Goal: Information Seeking & Learning: Learn about a topic

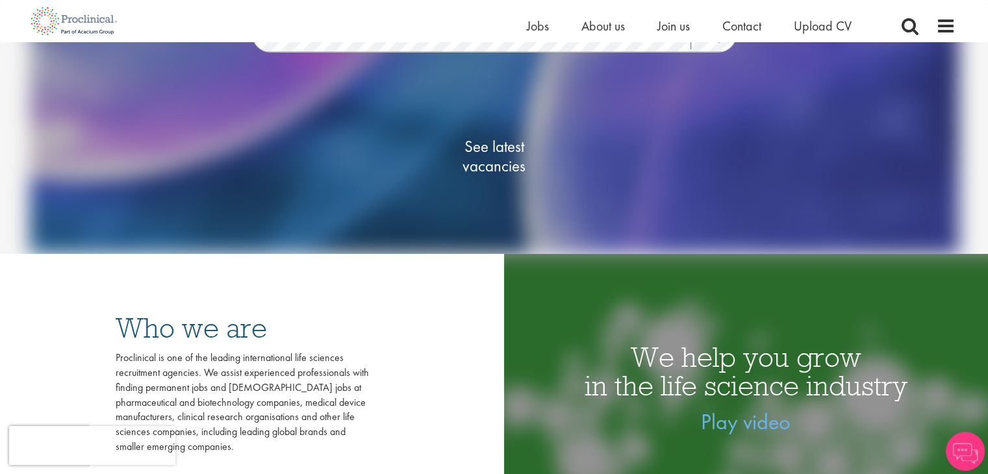
scroll to position [195, 0]
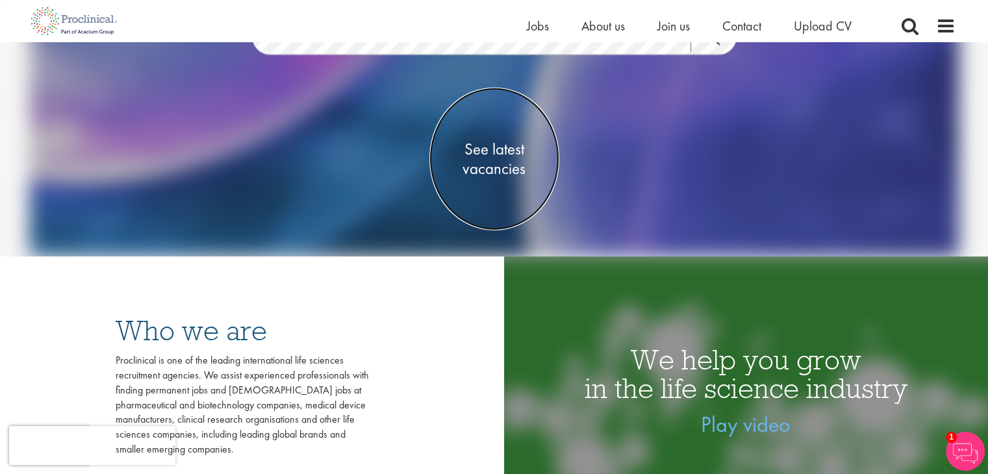
click at [481, 158] on span "See latest vacancies" at bounding box center [494, 158] width 130 height 39
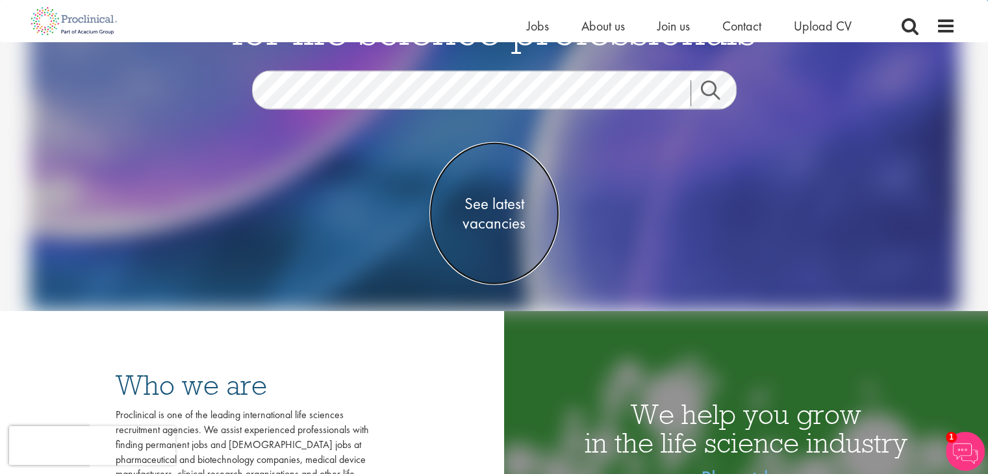
scroll to position [65, 0]
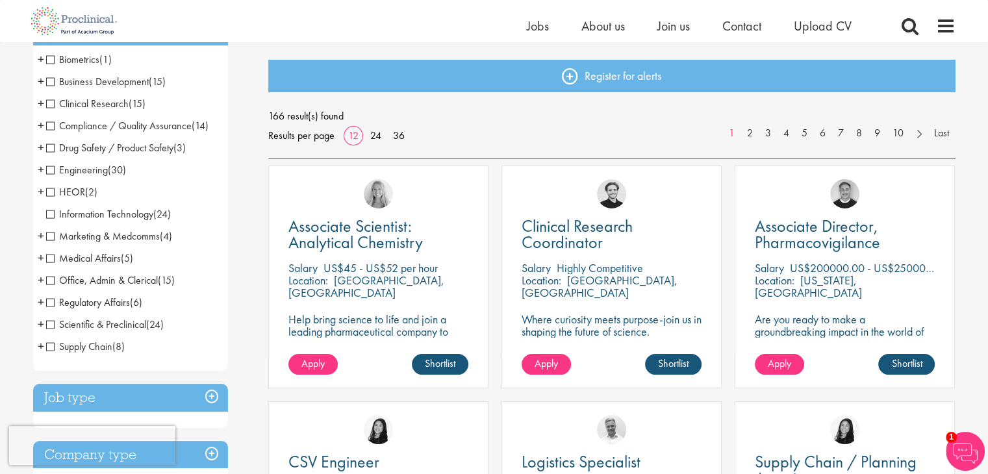
scroll to position [130, 0]
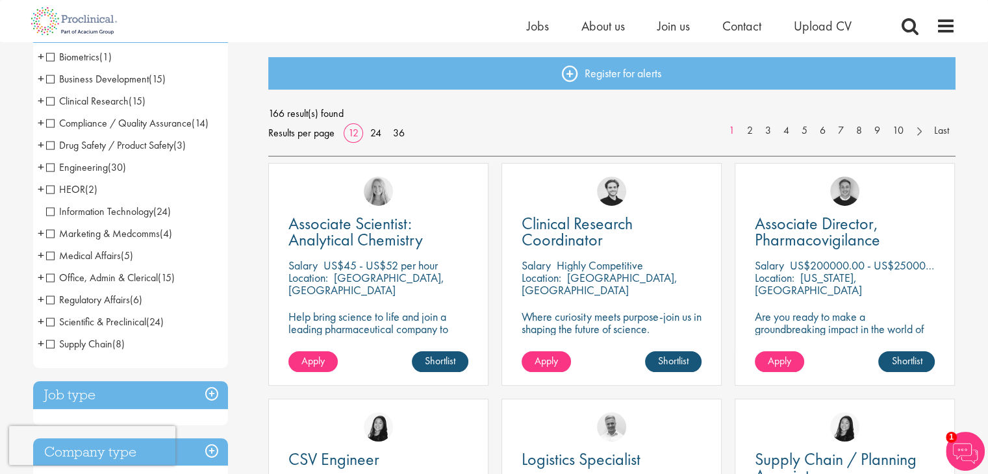
click at [67, 320] on span "Scientific & Preclinical" at bounding box center [96, 322] width 100 height 14
click at [52, 323] on span "Scientific & Preclinical" at bounding box center [96, 322] width 100 height 14
click at [115, 105] on span "Clinical Research" at bounding box center [87, 101] width 83 height 14
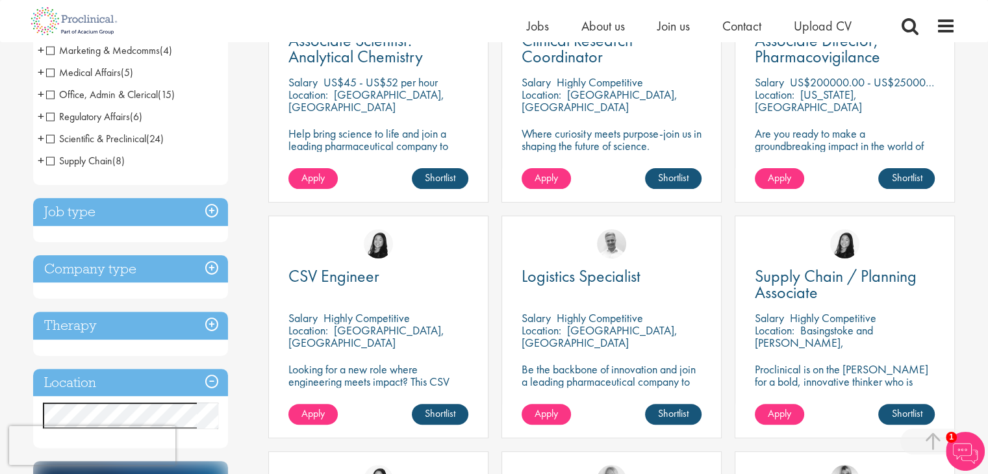
scroll to position [325, 0]
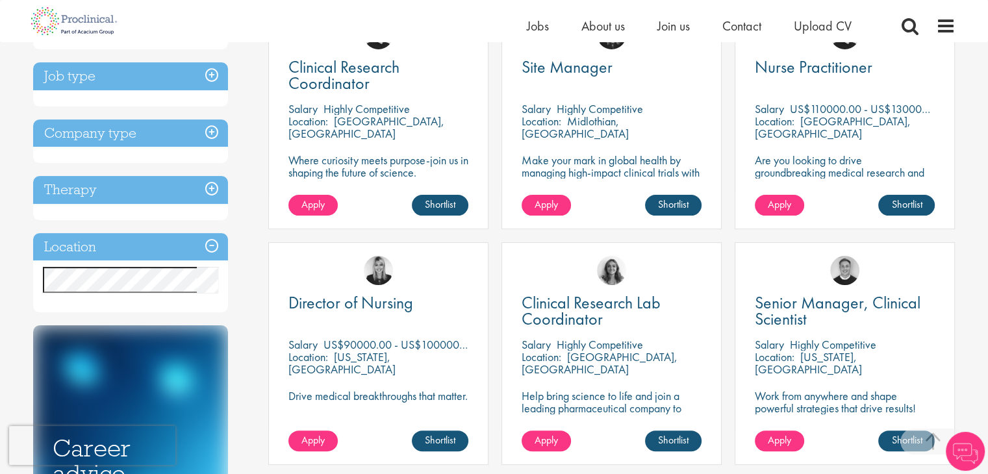
scroll to position [325, 0]
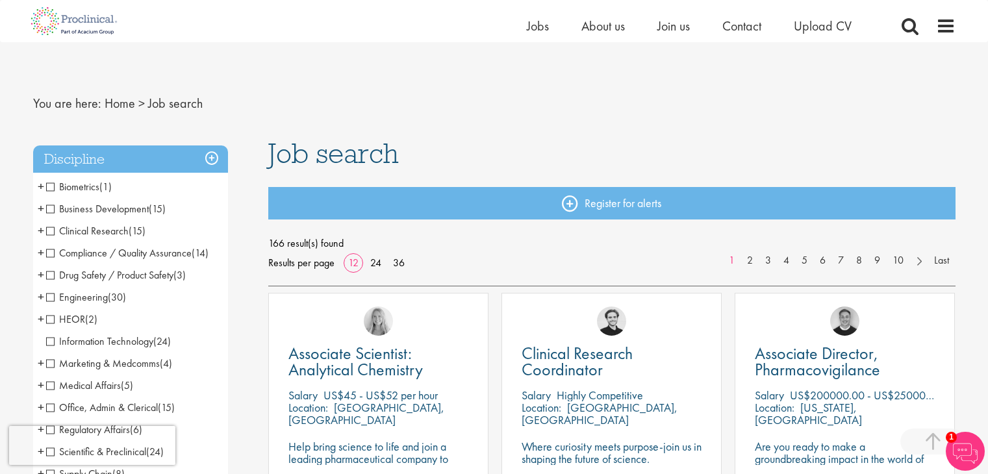
scroll to position [634, 0]
